Goal: Information Seeking & Learning: Learn about a topic

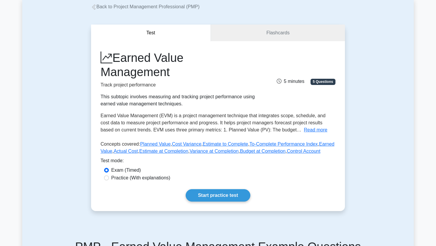
scroll to position [36, 0]
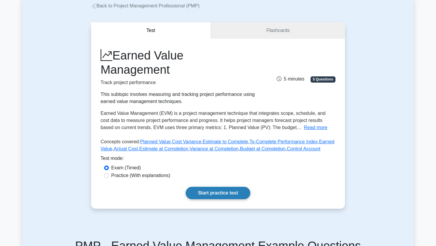
click at [206, 200] on link "Start practice test" at bounding box center [218, 193] width 64 height 12
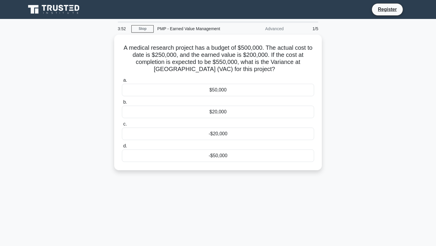
click at [227, 179] on div "3:52 Stop PMP - Earned Value Management Advanced 1/5 A medical research project…" at bounding box center [217, 169] width 391 height 297
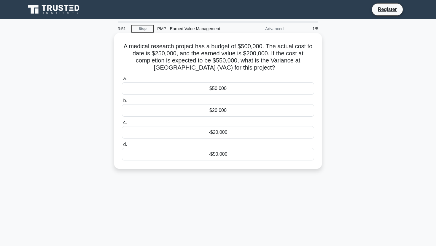
click at [224, 156] on div "-$50,000" at bounding box center [218, 154] width 192 height 12
click at [122, 147] on input "d. -$50,000" at bounding box center [122, 145] width 0 height 4
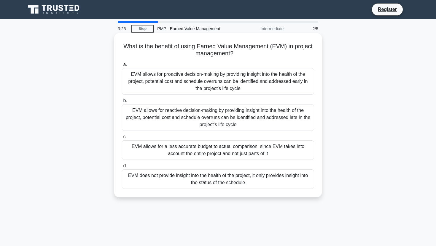
click at [270, 122] on div "EVM allows for reactive decision-making by providing insight into the health of…" at bounding box center [218, 117] width 192 height 27
click at [122, 103] on input "b. EVM allows for reactive decision-making by providing insight into the health…" at bounding box center [122, 101] width 0 height 4
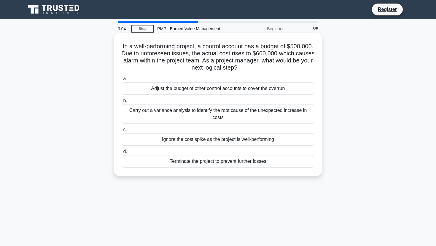
click at [257, 120] on div "Carry out a variance analysis to identify the root cause of the unexpected incr…" at bounding box center [218, 114] width 192 height 20
click at [122, 103] on input "b. Carry out a variance analysis to identify the root cause of the unexpected i…" at bounding box center [122, 101] width 0 height 4
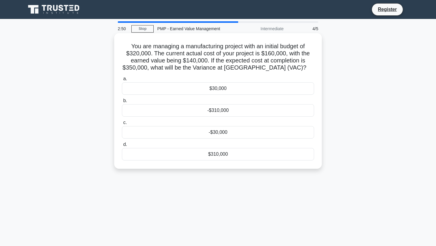
click at [209, 133] on div "-$30,000" at bounding box center [218, 132] width 192 height 12
click at [122, 125] on input "c. -$30,000" at bounding box center [122, 123] width 0 height 4
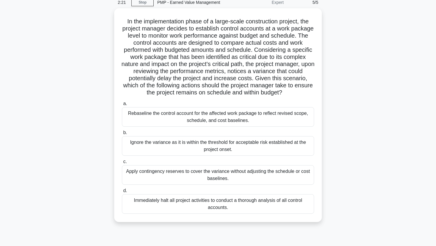
scroll to position [28, 0]
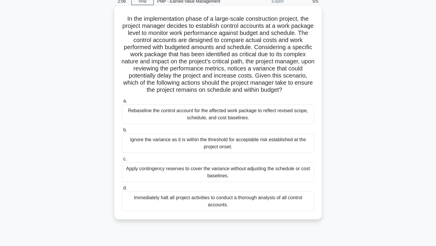
click at [275, 124] on div "Rebaseline the control account for the affected work package to reflect revised…" at bounding box center [218, 115] width 192 height 20
click at [122, 103] on input "a. Rebaseline the control account for the affected work package to reflect revi…" at bounding box center [122, 101] width 0 height 4
